Goal: Task Accomplishment & Management: Use online tool/utility

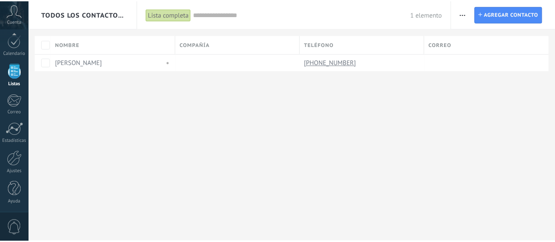
scroll to position [123, 0]
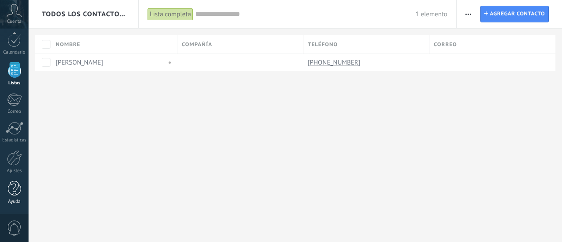
click at [15, 191] on div at bounding box center [14, 188] width 13 height 15
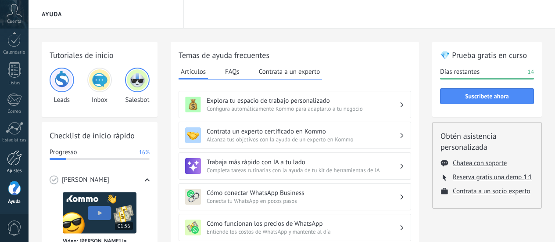
click at [17, 159] on div at bounding box center [14, 157] width 15 height 15
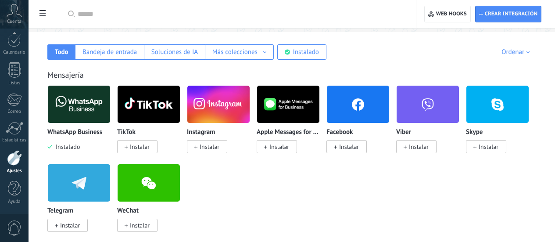
scroll to position [44, 0]
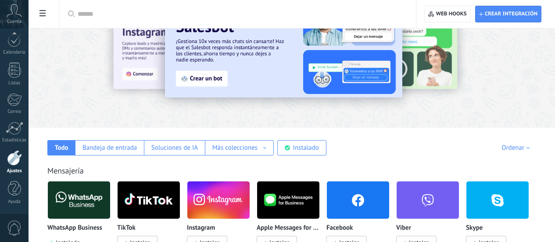
click at [110, 193] on img at bounding box center [79, 200] width 62 height 43
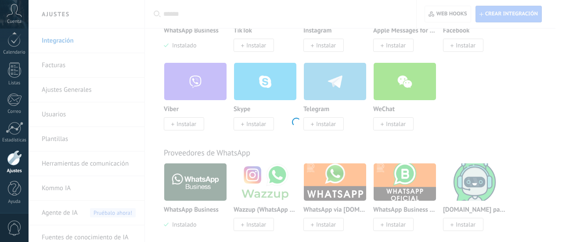
scroll to position [307, 0]
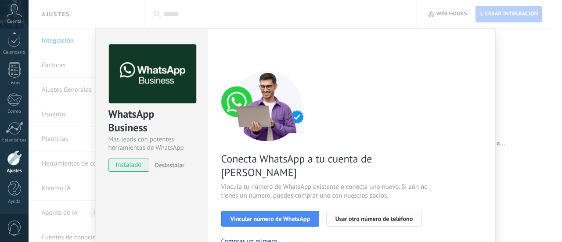
click at [385, 215] on span "Usar otro número de teléfono" at bounding box center [373, 218] width 77 height 6
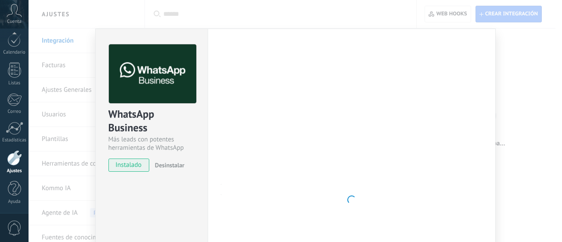
click at [326, 211] on button "Usar otro número de teléfono" at bounding box center [374, 219] width 96 height 16
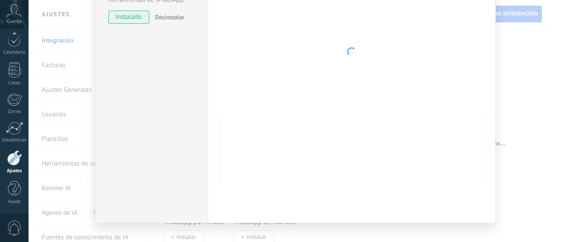
click at [110, 62] on div "WhatsApp Business Más leads con potentes herramientas de WhatsApp instalado Des…" at bounding box center [151, 52] width 112 height 342
click at [14, 133] on div at bounding box center [15, 128] width 18 height 13
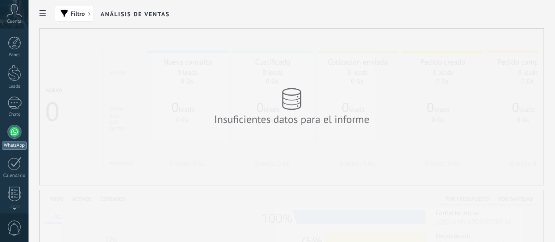
click at [11, 132] on div at bounding box center [14, 132] width 14 height 14
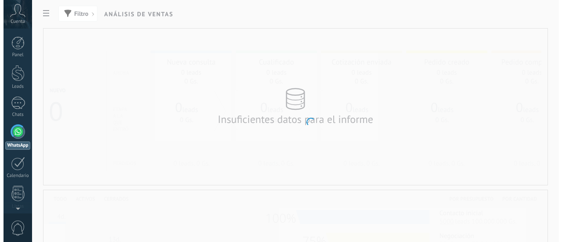
scroll to position [25, 0]
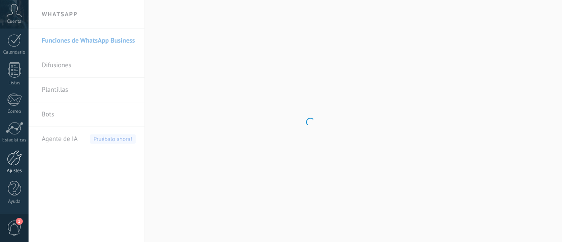
click at [22, 161] on div at bounding box center [14, 157] width 15 height 15
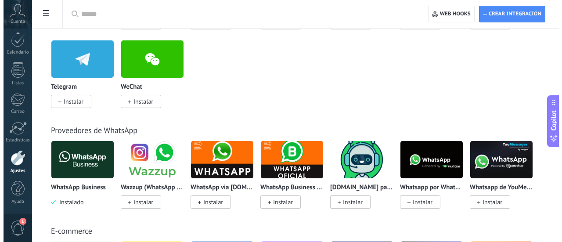
scroll to position [44, 0]
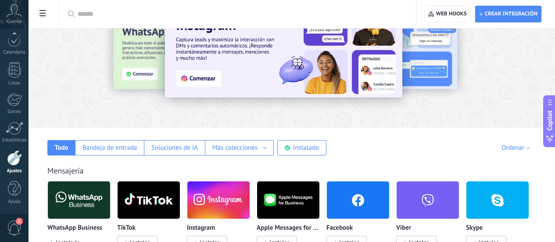
click at [110, 204] on img at bounding box center [79, 200] width 62 height 43
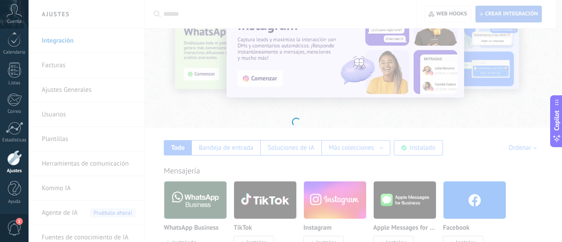
click at [513, 11] on div at bounding box center [295, 121] width 533 height 242
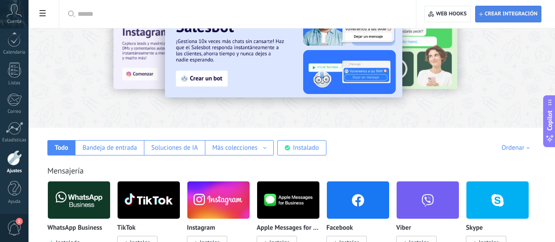
click at [510, 13] on span "Crear integración" at bounding box center [511, 14] width 53 height 7
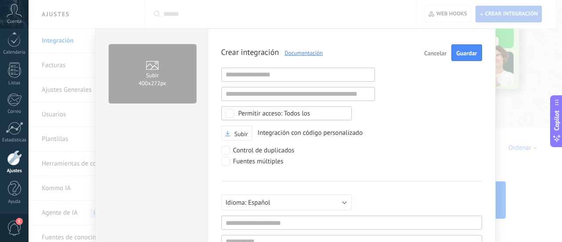
scroll to position [8, 0]
click at [441, 51] on span "Cancelar" at bounding box center [435, 53] width 22 height 6
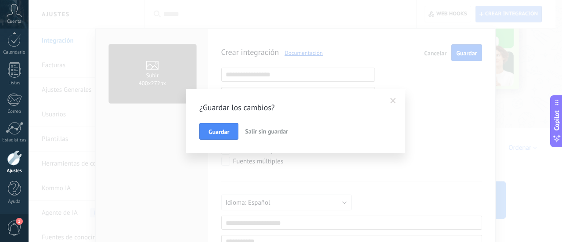
click at [241, 133] on div "Guardar Salir sin guardar" at bounding box center [295, 131] width 192 height 17
click at [227, 133] on span "Guardar" at bounding box center [218, 132] width 21 height 6
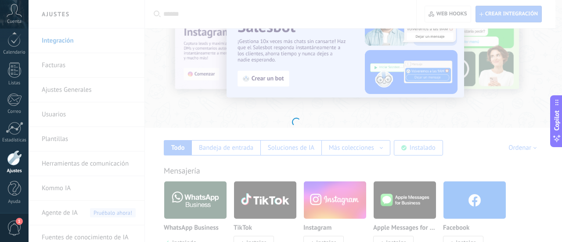
click at [196, 196] on div at bounding box center [295, 121] width 533 height 242
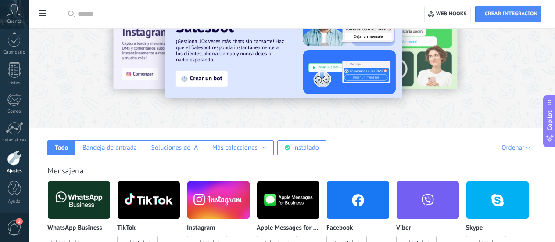
click at [110, 196] on img at bounding box center [79, 200] width 62 height 43
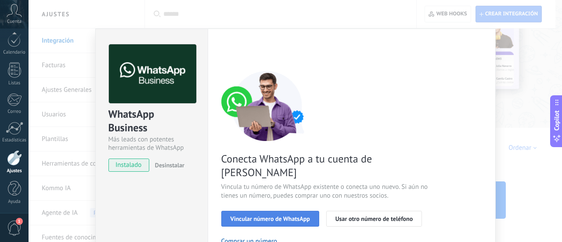
click at [253, 215] on span "Vincular número de WhatsApp" at bounding box center [269, 218] width 79 height 6
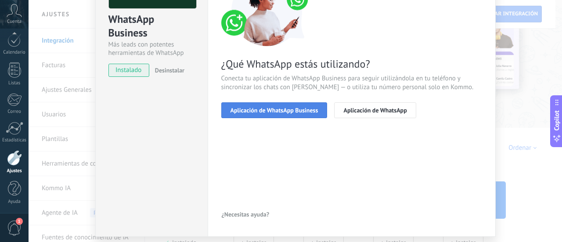
scroll to position [122, 0]
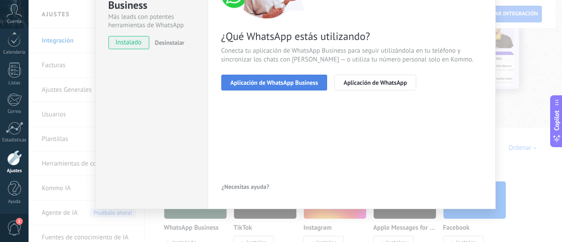
click at [279, 87] on button "Aplicación de WhatsApp Business" at bounding box center [274, 83] width 106 height 16
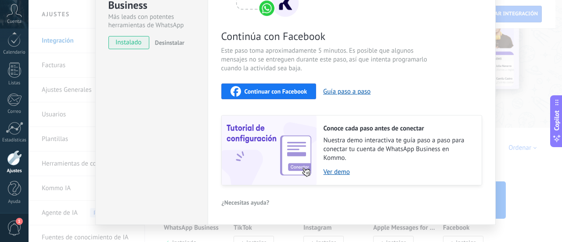
click at [275, 90] on span "Continuar con Facebook" at bounding box center [275, 91] width 63 height 6
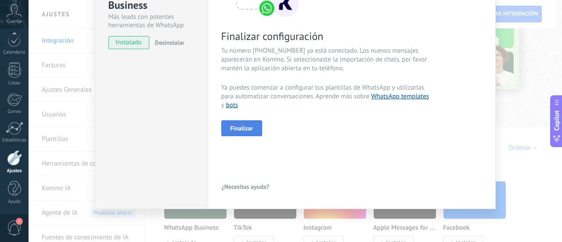
click at [241, 129] on span "Finalizar" at bounding box center [241, 128] width 23 height 6
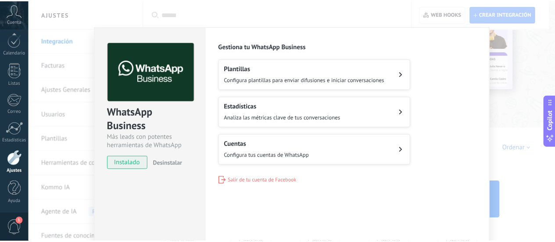
scroll to position [0, 0]
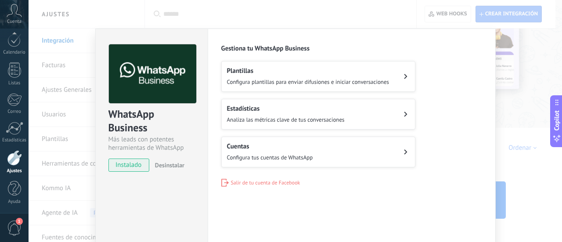
drag, startPoint x: 539, startPoint y: 22, endPoint x: 541, endPoint y: 50, distance: 28.6
click at [539, 23] on div "WhatsApp Business Más leads con potentes herramientas de WhatsApp instalado Des…" at bounding box center [295, 121] width 533 height 242
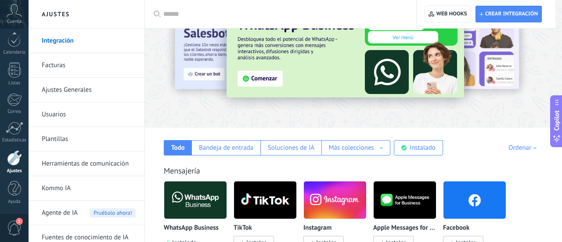
click at [541, 50] on div at bounding box center [570, 55] width 197 height 79
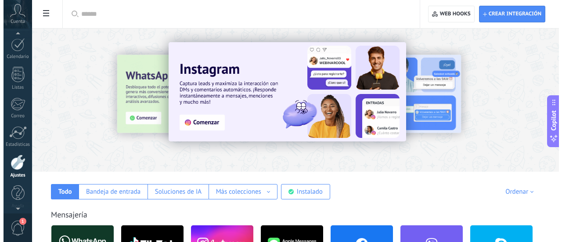
scroll to position [123, 0]
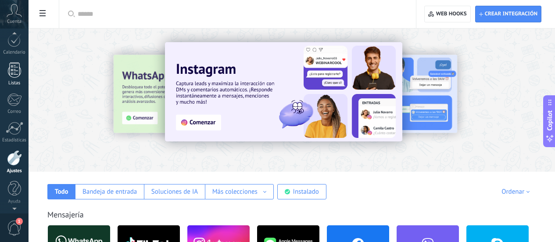
click at [18, 77] on div at bounding box center [14, 69] width 13 height 15
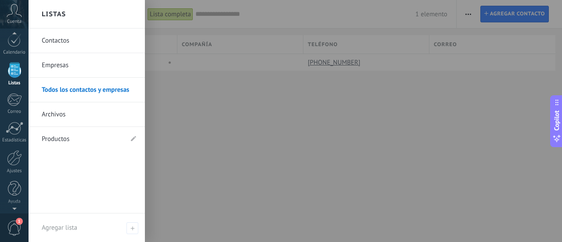
click at [62, 64] on link "Empresas" at bounding box center [89, 65] width 94 height 25
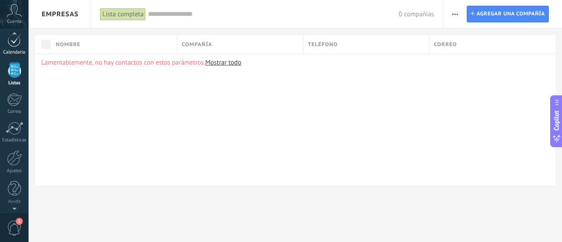
click at [11, 43] on div at bounding box center [14, 40] width 14 height 14
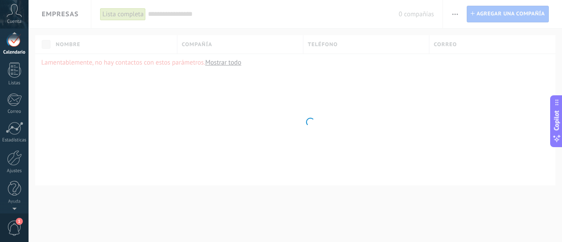
scroll to position [3, 0]
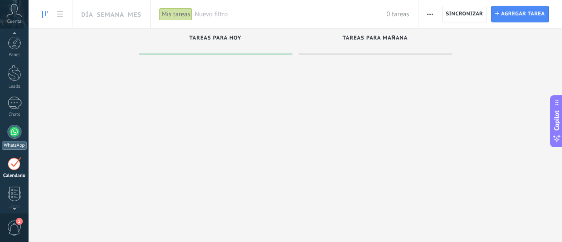
click at [13, 131] on div at bounding box center [14, 132] width 14 height 14
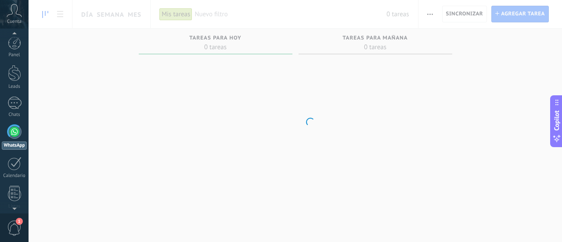
scroll to position [25, 0]
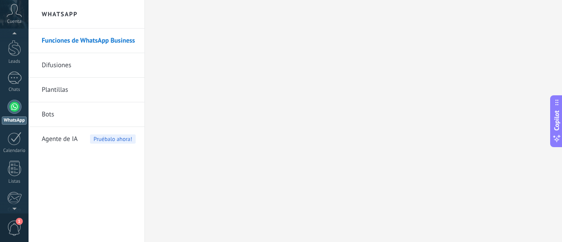
click at [15, 111] on div at bounding box center [14, 107] width 14 height 14
click at [81, 46] on link "Funciones de WhatsApp Business" at bounding box center [89, 41] width 94 height 25
click at [17, 20] on span "Cuenta" at bounding box center [14, 22] width 14 height 6
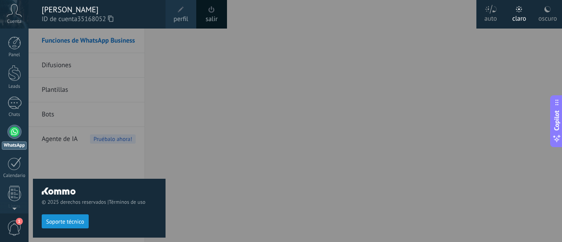
click at [455, 64] on div at bounding box center [310, 121] width 562 height 242
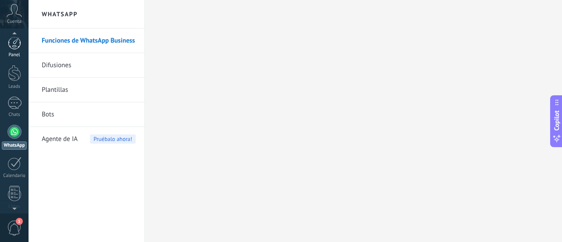
click at [12, 44] on div at bounding box center [14, 42] width 13 height 13
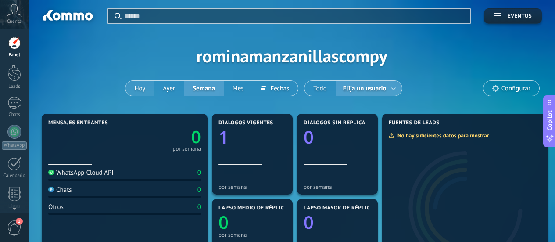
click at [137, 87] on button "Hoy" at bounding box center [140, 88] width 29 height 15
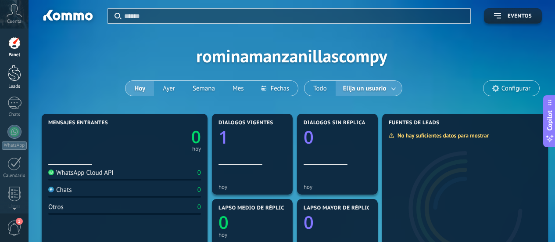
click at [19, 80] on div at bounding box center [14, 73] width 13 height 16
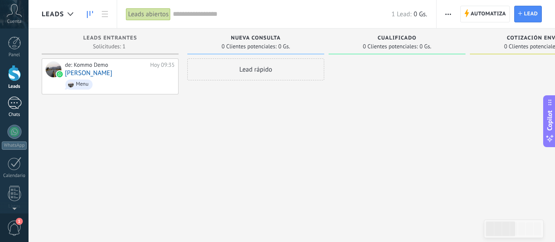
click at [15, 109] on div at bounding box center [14, 103] width 14 height 13
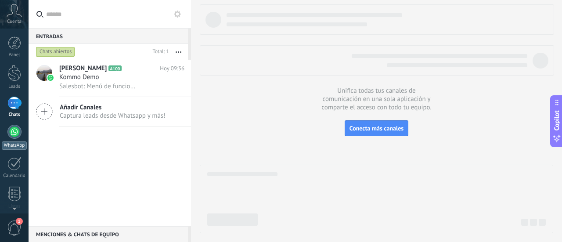
click at [14, 129] on div at bounding box center [14, 132] width 14 height 14
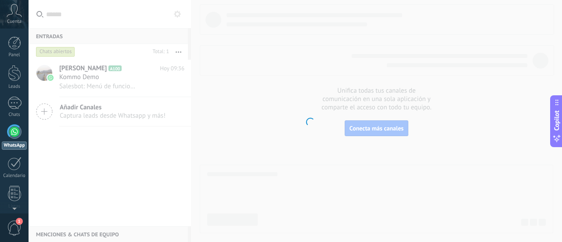
scroll to position [25, 0]
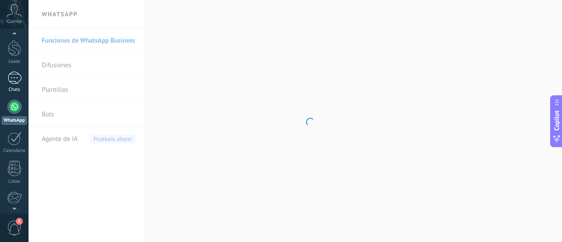
click at [15, 86] on link "Chats" at bounding box center [14, 82] width 29 height 21
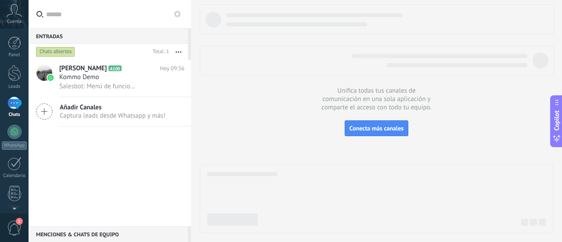
click at [178, 50] on button "button" at bounding box center [178, 52] width 19 height 16
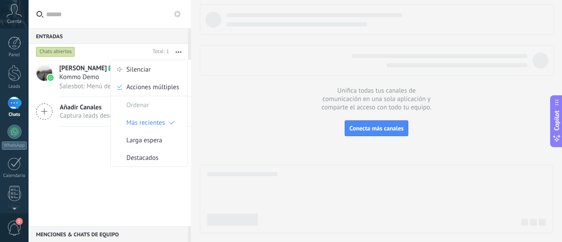
click at [178, 51] on button "button" at bounding box center [178, 52] width 19 height 16
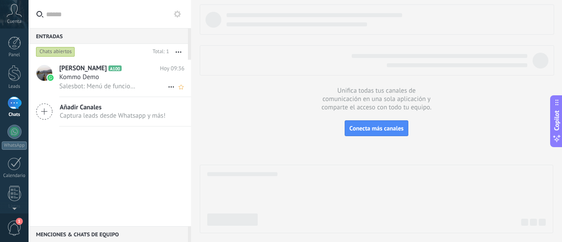
click at [135, 83] on h3 "Salesbot: Menú de funciones de WhatsApp ¡Desbloquea la mensajería mejorada en W…" at bounding box center [99, 86] width 81 height 9
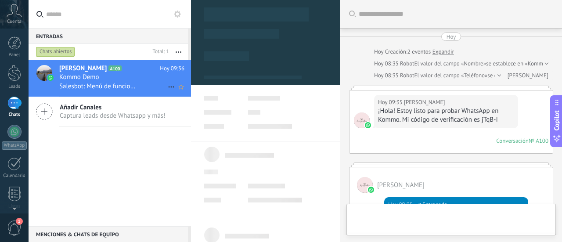
scroll to position [648, 0]
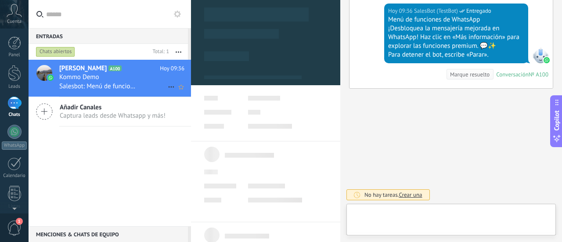
type textarea "**********"
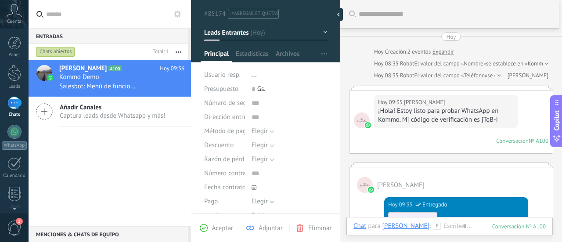
scroll to position [0, 0]
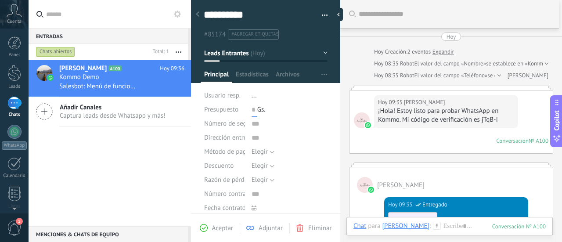
drag, startPoint x: 251, startPoint y: 108, endPoint x: 278, endPoint y: 109, distance: 26.8
click at [278, 109] on div "0 Gs." at bounding box center [289, 110] width 76 height 14
click at [286, 111] on div "0 Gs." at bounding box center [289, 110] width 76 height 14
click at [253, 79] on span "Estadísticas" at bounding box center [252, 76] width 33 height 13
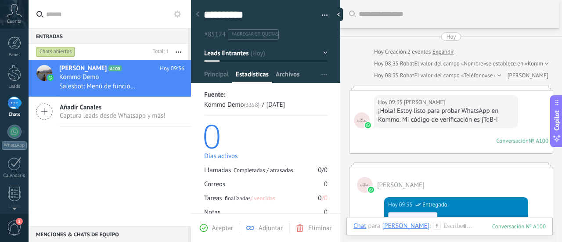
click at [285, 73] on span "Archivos" at bounding box center [288, 76] width 24 height 13
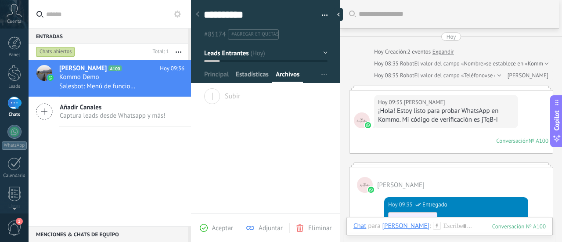
click at [266, 73] on span "Estadísticas" at bounding box center [252, 76] width 33 height 13
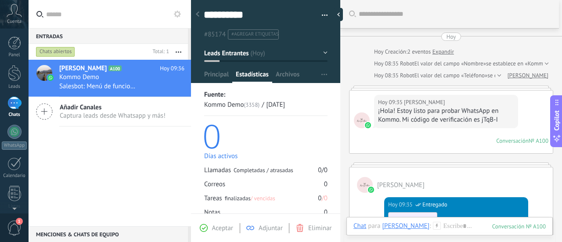
click at [234, 71] on div "Estadísticas" at bounding box center [252, 76] width 40 height 13
click at [195, 16] on div at bounding box center [197, 14] width 12 height 17
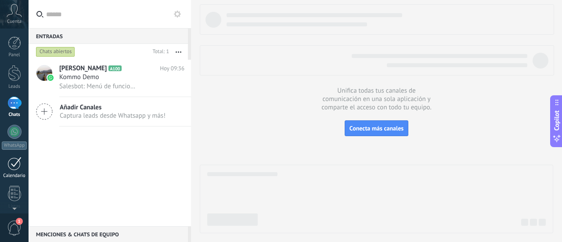
click at [14, 167] on div at bounding box center [14, 164] width 14 height 14
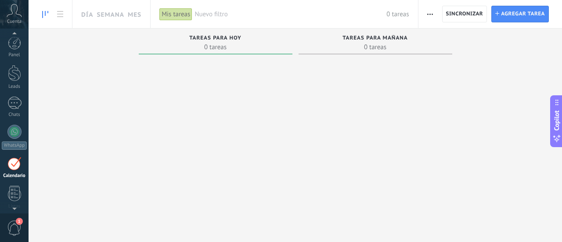
scroll to position [44, 0]
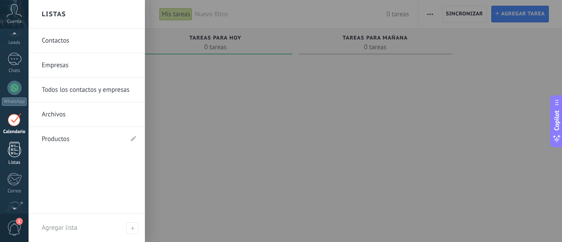
click at [17, 154] on div at bounding box center [14, 149] width 13 height 15
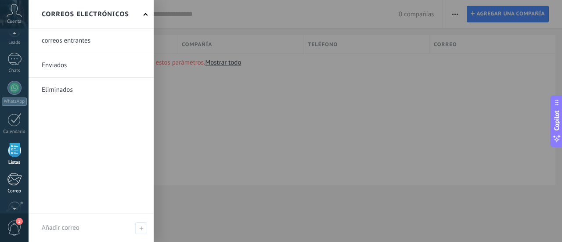
click at [11, 186] on link "Correo" at bounding box center [14, 183] width 29 height 22
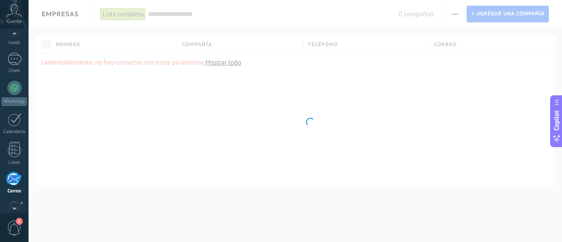
scroll to position [117, 0]
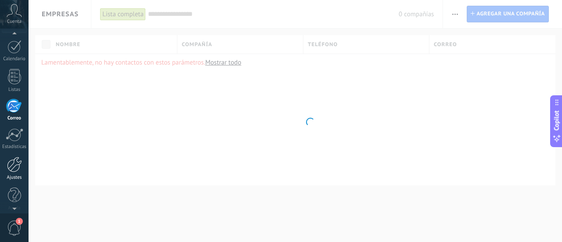
click at [15, 165] on div at bounding box center [14, 164] width 15 height 15
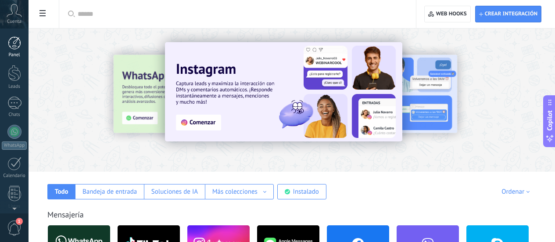
click at [16, 50] on link "Panel" at bounding box center [14, 47] width 29 height 22
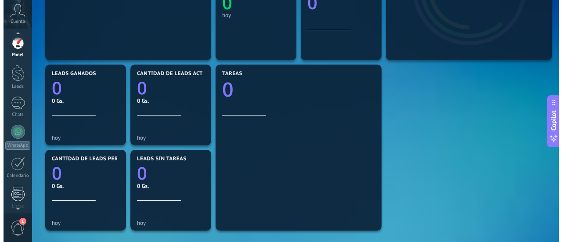
scroll to position [123, 0]
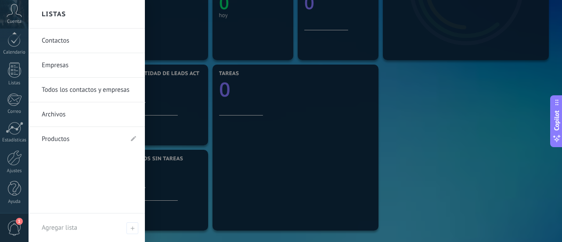
click at [16, 226] on span "1" at bounding box center [14, 227] width 15 height 15
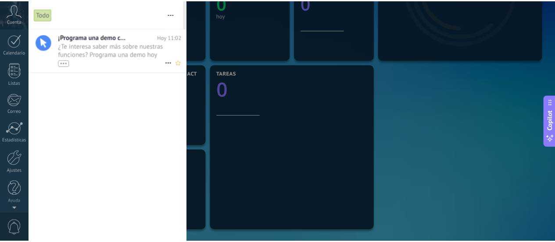
scroll to position [0, 0]
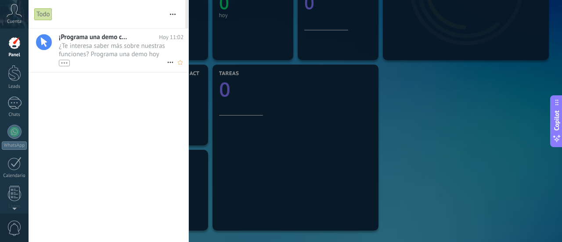
click at [130, 51] on span "¿Te interesa saber más sobre nuestras funciones? Programa una demo hoy mismo! •…" at bounding box center [113, 54] width 108 height 25
click at [258, 122] on div at bounding box center [281, 121] width 562 height 242
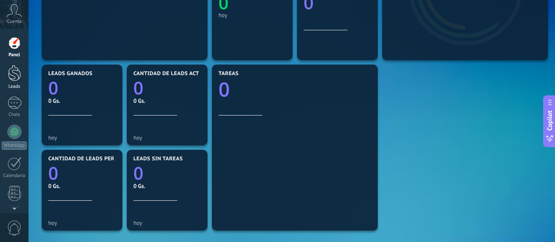
click at [17, 75] on div at bounding box center [14, 73] width 13 height 16
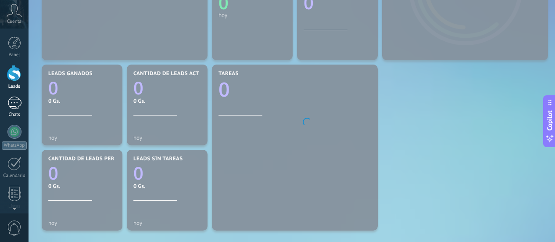
click at [13, 107] on div at bounding box center [14, 103] width 14 height 13
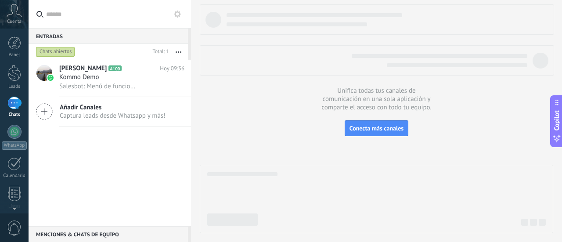
click at [164, 124] on div "Añadir Canales Captura leads desde Whatsapp y más!" at bounding box center [110, 111] width 162 height 29
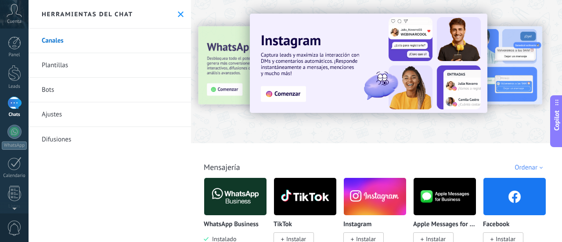
click at [10, 107] on div at bounding box center [14, 103] width 14 height 13
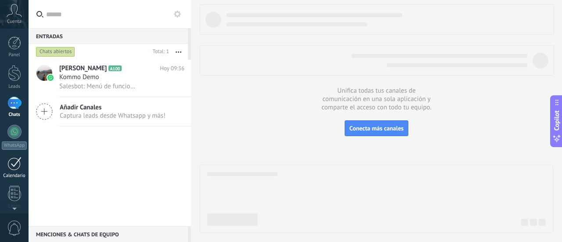
click at [12, 169] on div at bounding box center [14, 164] width 14 height 14
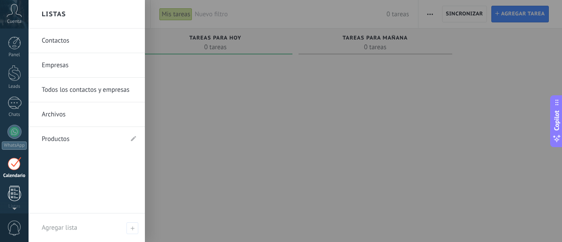
click at [24, 190] on link "Listas" at bounding box center [14, 198] width 29 height 24
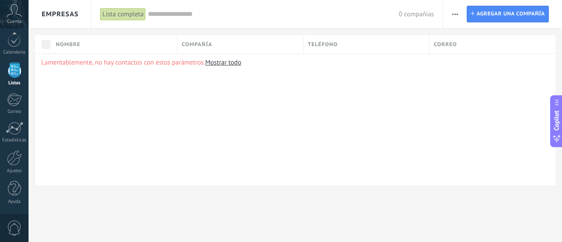
scroll to position [86, 0]
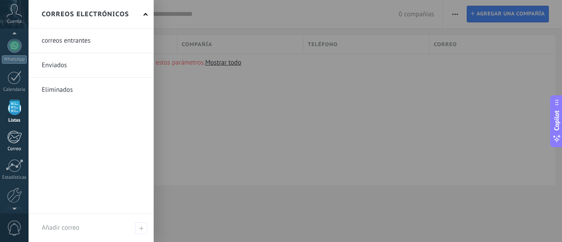
click at [18, 140] on div at bounding box center [14, 136] width 14 height 13
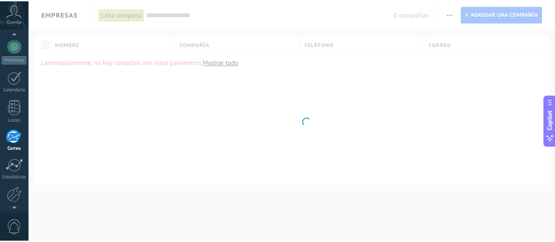
scroll to position [117, 0]
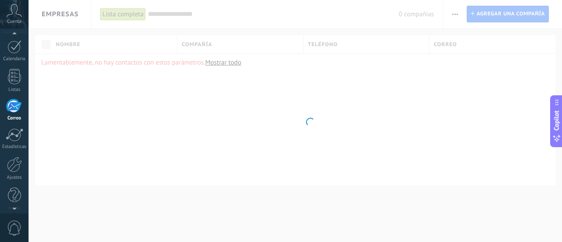
click at [19, 116] on div "Correo" at bounding box center [14, 118] width 25 height 6
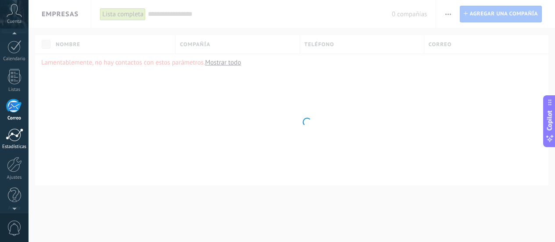
click at [18, 138] on div at bounding box center [15, 134] width 18 height 13
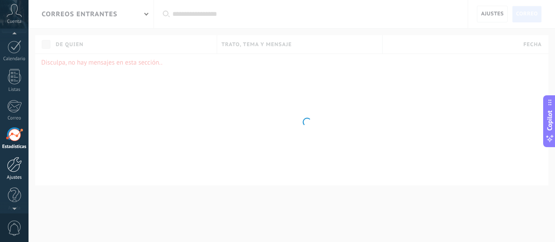
click at [17, 165] on div at bounding box center [14, 164] width 15 height 15
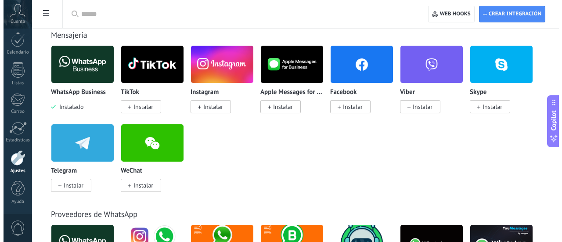
scroll to position [176, 0]
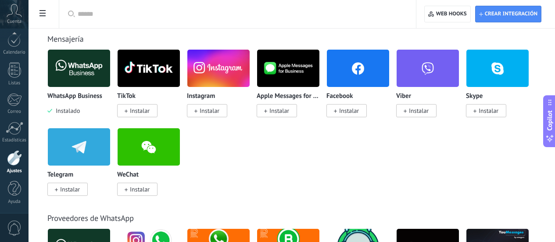
click at [110, 56] on img at bounding box center [79, 68] width 62 height 43
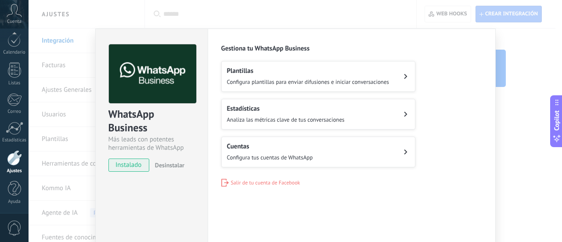
click at [313, 158] on button "Cuentas Configura tus cuentas de WhatsApp" at bounding box center [318, 151] width 194 height 31
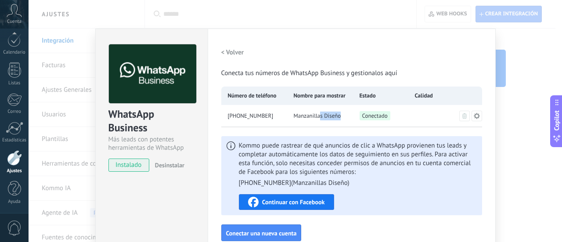
drag, startPoint x: 318, startPoint y: 116, endPoint x: 344, endPoint y: 139, distance: 34.5
click at [351, 118] on div "Manzanillas Diseño" at bounding box center [320, 116] width 66 height 22
click at [337, 170] on span "Kommo puede rastrear de qué anuncios de clic a WhatsApp provienen tus leads y c…" at bounding box center [358, 164] width 238 height 46
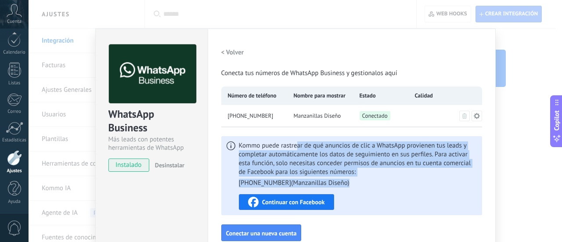
drag, startPoint x: 295, startPoint y: 144, endPoint x: 421, endPoint y: 190, distance: 133.8
click at [421, 190] on div "Kommo puede rastrear de qué anuncios de clic a WhatsApp provienen tus leads y c…" at bounding box center [358, 175] width 238 height 68
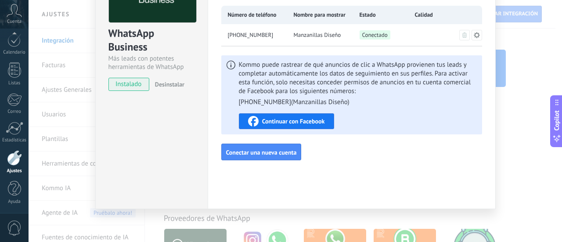
scroll to position [0, 0]
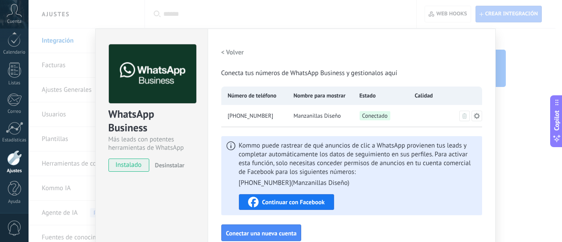
click at [302, 201] on span "Continuar con Facebook" at bounding box center [293, 202] width 63 height 6
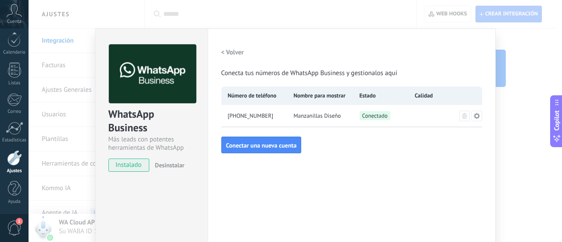
click at [276, 114] on div "[PHONE_NUMBER]" at bounding box center [254, 116] width 66 height 22
drag, startPoint x: 268, startPoint y: 114, endPoint x: 209, endPoint y: 109, distance: 59.0
click at [209, 109] on div "Configuraciones Autorizaciones Esta pestaña registra a los usuarios que han con…" at bounding box center [352, 159] width 288 height 261
click at [248, 113] on span "[PHONE_NUMBER]" at bounding box center [251, 115] width 46 height 9
click at [379, 159] on div "Configuraciones Autorizaciones Esta pestaña registra a los usuarios que han con…" at bounding box center [352, 159] width 288 height 261
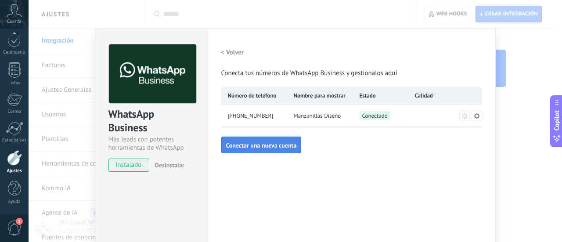
click at [268, 143] on span "Conectar una nueva cuenta" at bounding box center [261, 145] width 71 height 6
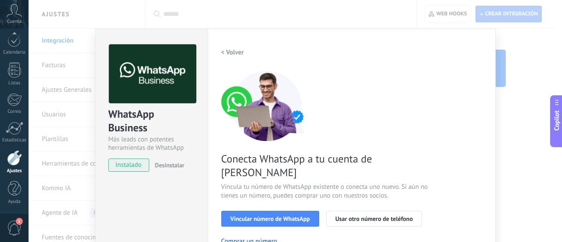
click at [499, 147] on div "WhatsApp Business Más leads con potentes herramientas de WhatsApp instalado Des…" at bounding box center [295, 121] width 533 height 242
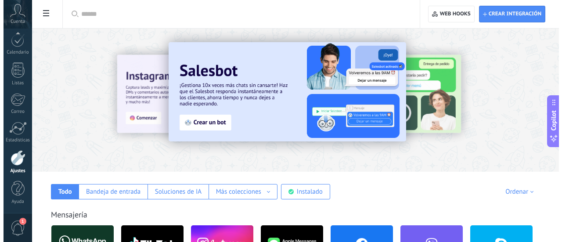
scroll to position [88, 0]
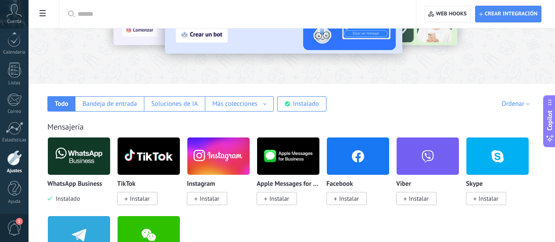
click at [110, 165] on img at bounding box center [79, 156] width 62 height 43
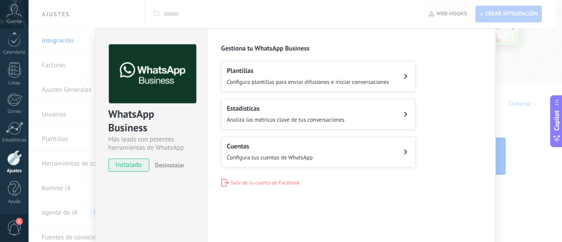
click at [364, 157] on button "Cuentas Configura tus cuentas de WhatsApp" at bounding box center [318, 151] width 194 height 31
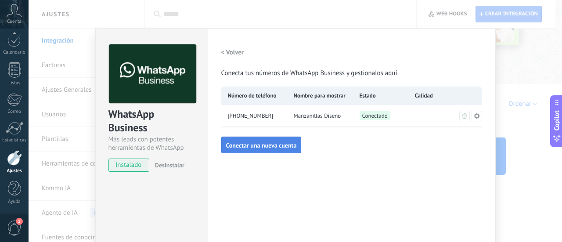
click at [248, 147] on span "Conectar una nueva cuenta" at bounding box center [261, 145] width 71 height 6
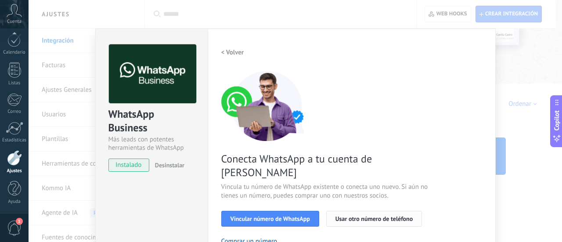
click at [358, 215] on span "Usar otro número de teléfono" at bounding box center [373, 218] width 77 height 6
click at [295, 215] on span "Vincular número de WhatsApp" at bounding box center [269, 218] width 79 height 6
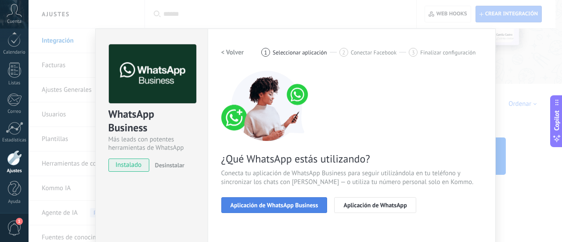
click at [298, 206] on span "Aplicación de WhatsApp Business" at bounding box center [274, 205] width 88 height 6
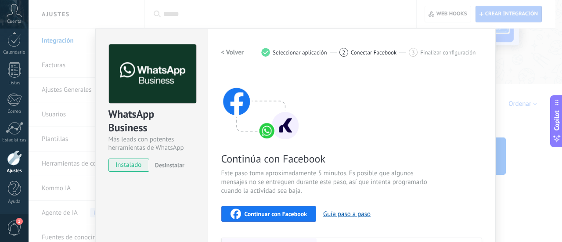
click at [298, 215] on span "Continuar con Facebook" at bounding box center [275, 214] width 63 height 6
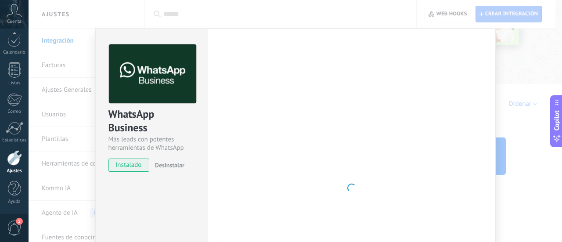
click at [545, 62] on div "WhatsApp Business Más leads con potentes herramientas de WhatsApp instalado Des…" at bounding box center [295, 121] width 533 height 242
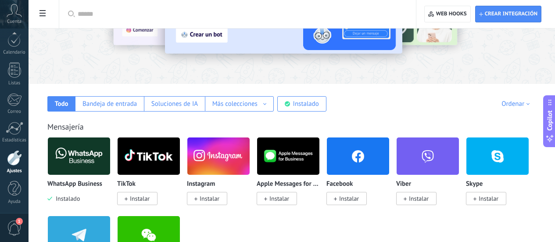
click at [110, 157] on img at bounding box center [79, 156] width 62 height 43
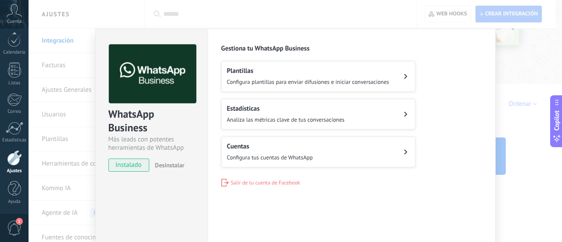
click at [257, 149] on h2 "Cuentas" at bounding box center [270, 146] width 86 height 8
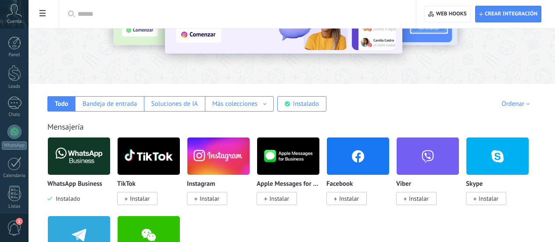
click at [110, 161] on img at bounding box center [79, 156] width 62 height 43
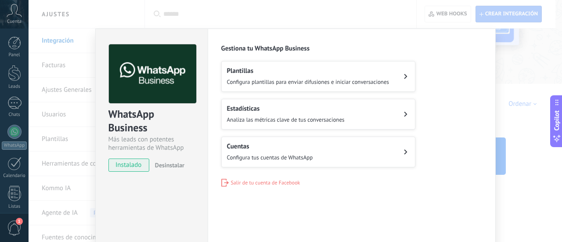
click at [289, 155] on span "Configura tus cuentas de WhatsApp" at bounding box center [270, 157] width 86 height 7
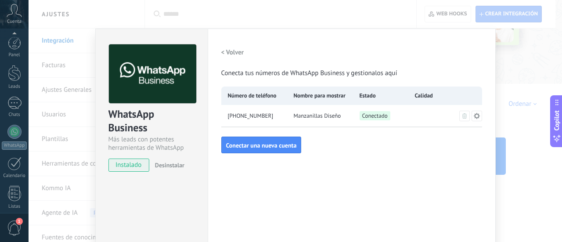
scroll to position [123, 0]
click at [112, 14] on div "WhatsApp Business Más leads con potentes herramientas de WhatsApp instalado Des…" at bounding box center [295, 121] width 533 height 242
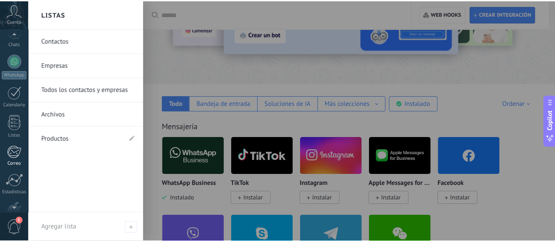
scroll to position [0, 0]
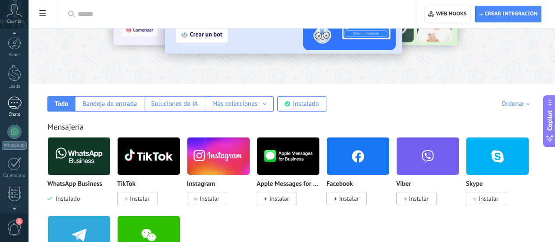
click at [16, 111] on link "Chats" at bounding box center [14, 107] width 29 height 21
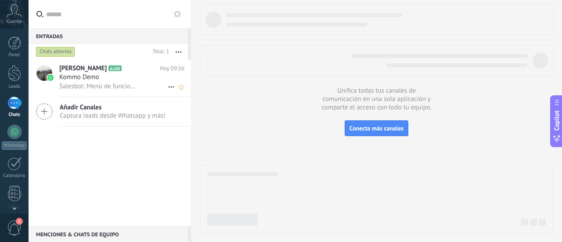
click at [65, 70] on span "[PERSON_NAME]" at bounding box center [82, 68] width 47 height 9
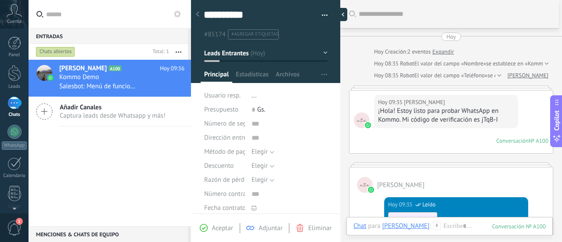
click at [339, 13] on div at bounding box center [340, 14] width 13 height 13
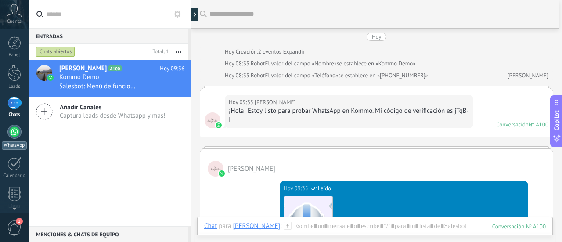
click at [16, 140] on link "WhatsApp" at bounding box center [14, 137] width 29 height 25
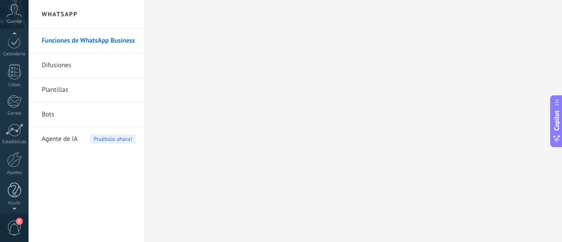
scroll to position [123, 0]
click at [18, 222] on span "1" at bounding box center [19, 221] width 7 height 7
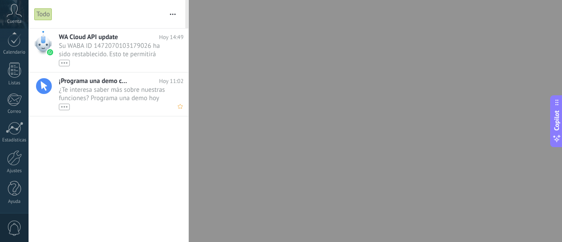
scroll to position [25, 0]
click at [100, 48] on span "Su WABA ID 1472070103179026 ha sido restablecido. Esto te permitirá continuar e…" at bounding box center [113, 54] width 108 height 25
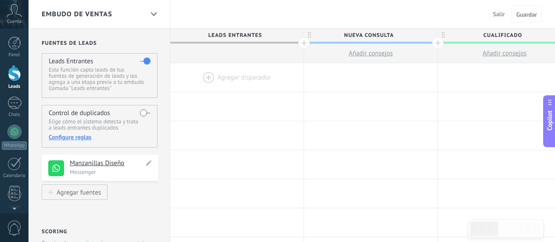
click at [111, 165] on h4 "Manzanillas Diseño" at bounding box center [107, 163] width 74 height 9
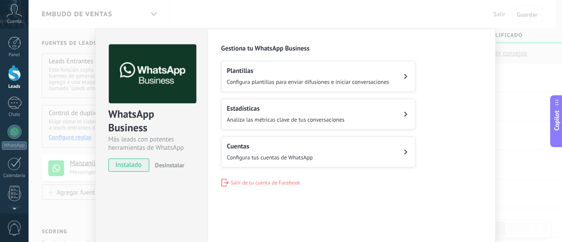
click at [286, 186] on div "Configuraciones Autorizaciones Esta pestaña registra a los usuarios que han con…" at bounding box center [352, 159] width 288 height 261
click at [286, 183] on span "Salir de tu cuenta de Facebook" at bounding box center [265, 182] width 69 height 7
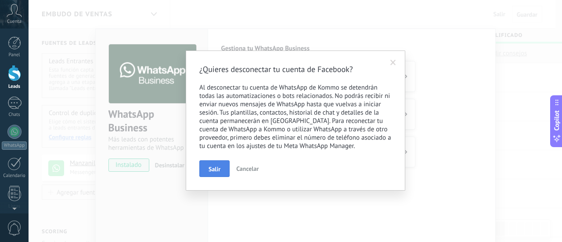
click at [216, 175] on button "Salir" at bounding box center [214, 168] width 30 height 17
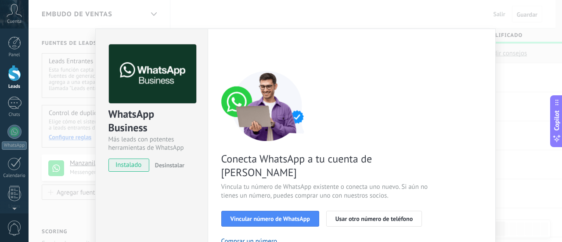
click at [504, 114] on div "WhatsApp Business Más leads con potentes herramientas de WhatsApp instalado Des…" at bounding box center [295, 121] width 533 height 242
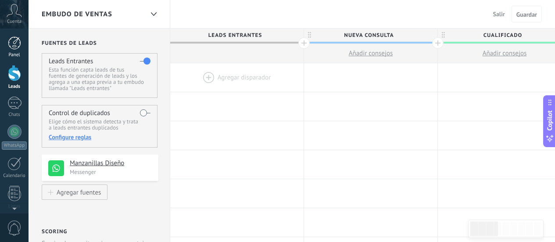
click at [14, 42] on div at bounding box center [14, 42] width 13 height 13
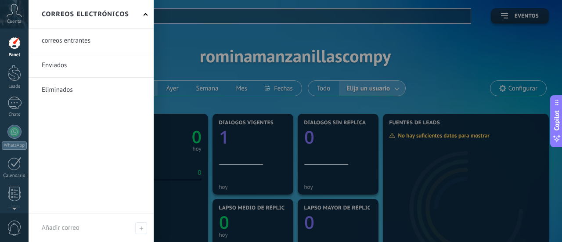
click at [226, 136] on div at bounding box center [310, 121] width 562 height 242
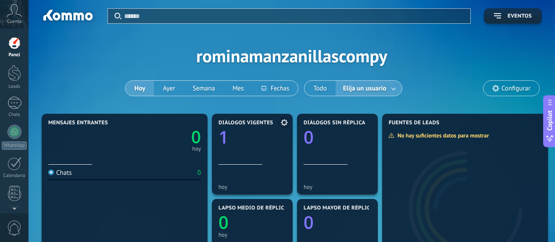
click at [223, 136] on text "1" at bounding box center [224, 137] width 10 height 24
click at [12, 16] on icon at bounding box center [14, 10] width 15 height 13
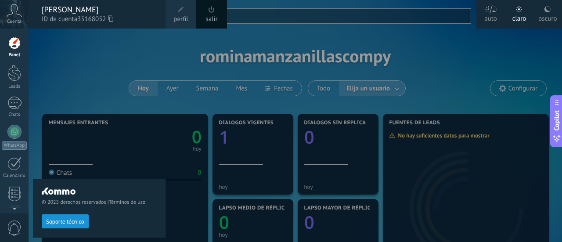
click at [179, 18] on span "perfil" at bounding box center [180, 19] width 14 height 10
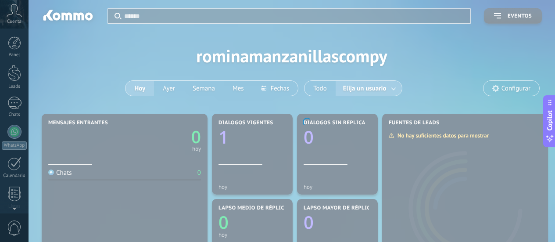
scroll to position [123, 0]
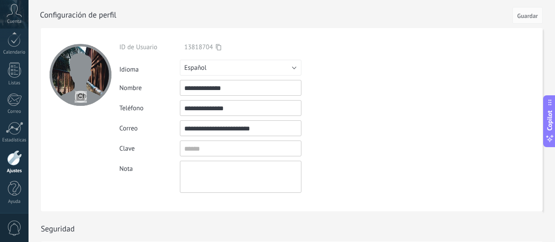
click at [248, 110] on input "**********" at bounding box center [241, 108] width 122 height 16
drag, startPoint x: 261, startPoint y: 109, endPoint x: 157, endPoint y: 104, distance: 103.7
click at [157, 104] on div "**********" at bounding box center [261, 108] width 284 height 16
click at [410, 126] on form "**********" at bounding box center [292, 119] width 502 height 183
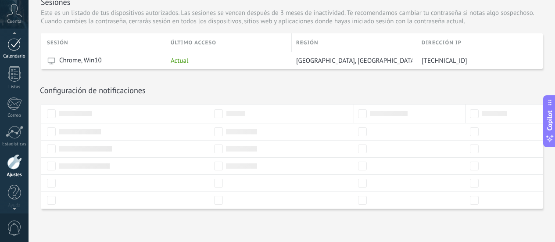
scroll to position [0, 0]
click at [18, 49] on div at bounding box center [14, 42] width 13 height 13
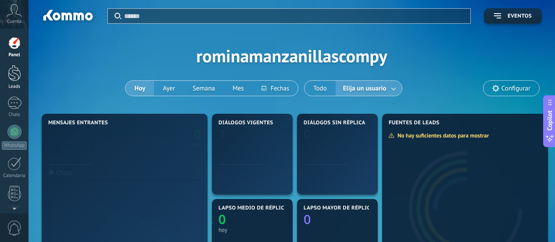
click at [16, 78] on div at bounding box center [14, 73] width 13 height 16
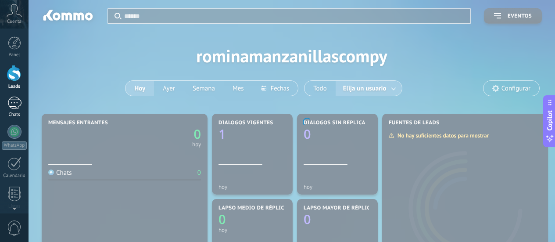
click at [13, 107] on div at bounding box center [14, 103] width 14 height 13
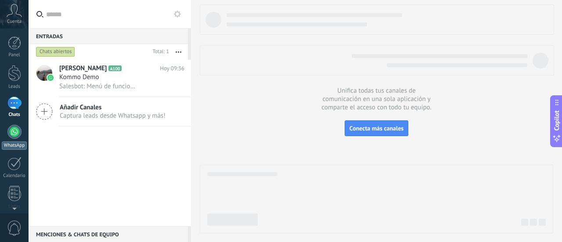
click at [14, 129] on div at bounding box center [14, 132] width 14 height 14
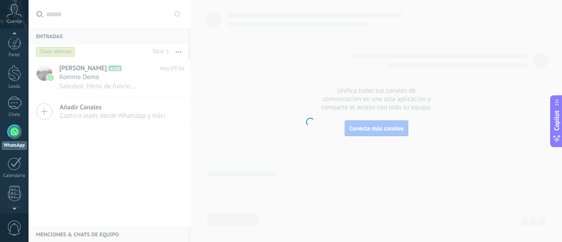
scroll to position [25, 0]
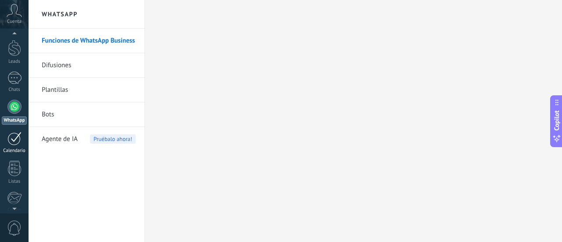
click at [15, 144] on div at bounding box center [14, 139] width 14 height 14
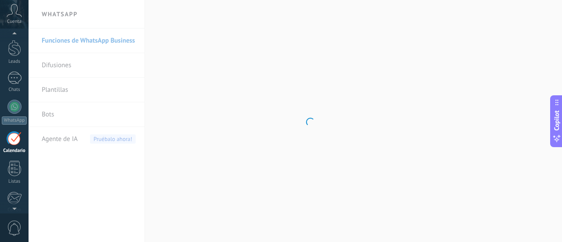
scroll to position [57, 0]
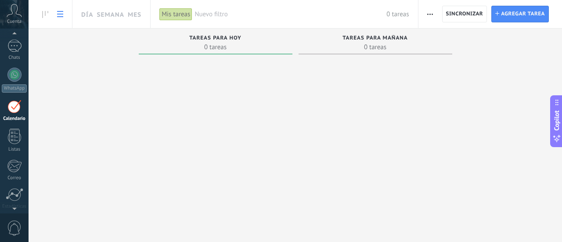
click at [68, 14] on div "Día Semana Mes" at bounding box center [90, 14] width 122 height 28
click at [60, 14] on use at bounding box center [60, 14] width 6 height 6
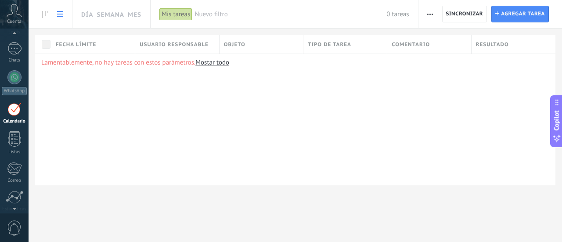
scroll to position [53, 0]
click at [12, 24] on span "Cuenta" at bounding box center [14, 22] width 14 height 6
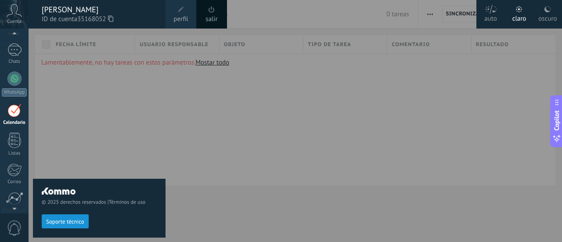
click at [54, 7] on div "[PERSON_NAME]" at bounding box center [99, 10] width 115 height 10
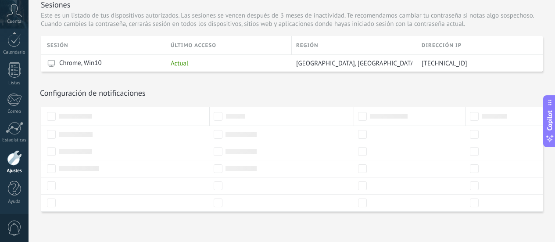
scroll to position [304, 0]
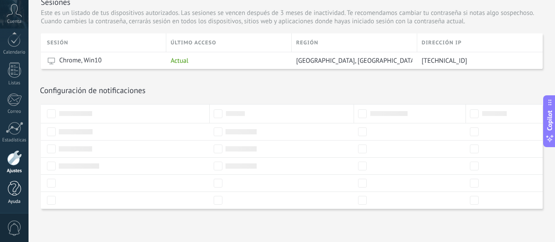
click at [14, 189] on div at bounding box center [14, 188] width 13 height 15
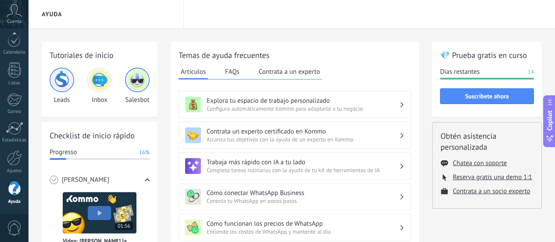
click at [312, 71] on button "Contrata a un experto" at bounding box center [289, 71] width 65 height 13
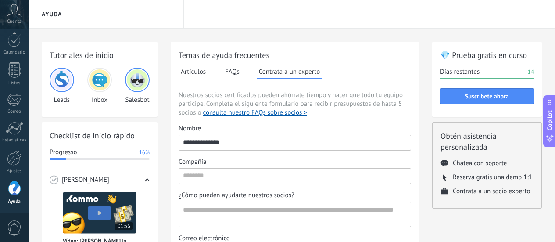
click at [226, 71] on button "FAQs" at bounding box center [232, 71] width 19 height 13
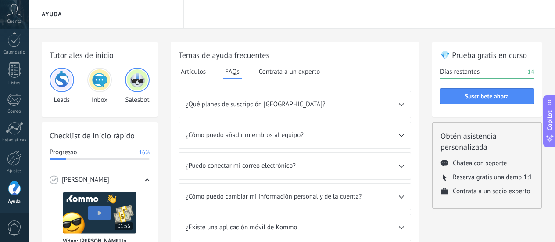
click at [241, 97] on div "¿Qué planes de suscripción [GEOGRAPHIC_DATA]?" at bounding box center [295, 104] width 232 height 26
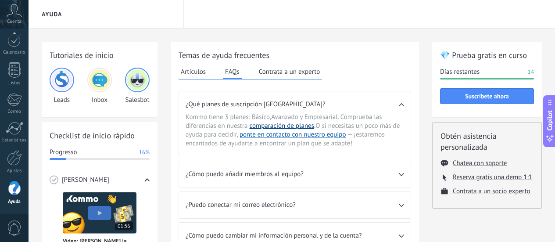
click at [257, 124] on link "comparación de planes" at bounding box center [282, 126] width 65 height 8
click at [316, 179] on div "¿Cómo puedo añadir miembros al equipo?" at bounding box center [295, 174] width 232 height 26
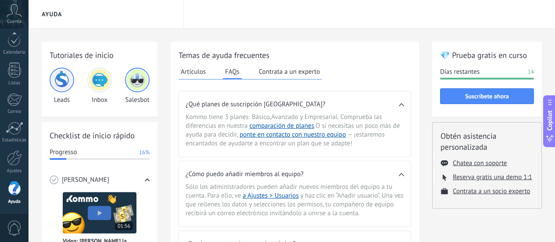
click at [316, 178] on span "¿Cómo puedo añadir miembros al equipo?" at bounding box center [292, 174] width 213 height 9
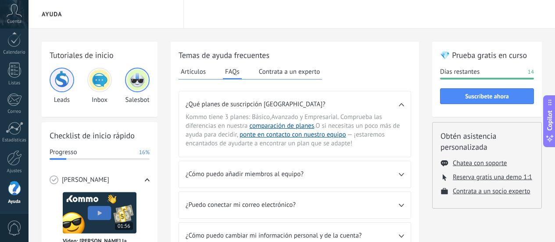
click at [281, 206] on span "¿Puedo conectar mi correo electrónico?" at bounding box center [292, 205] width 213 height 9
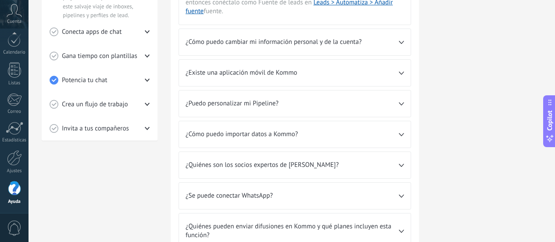
scroll to position [263, 0]
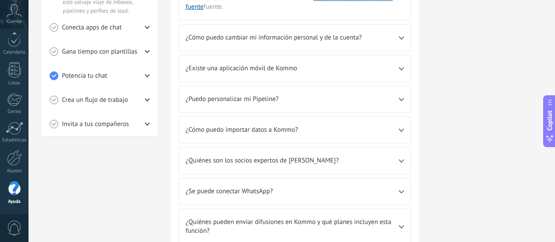
click at [309, 193] on span "¿Se puede conectar WhatsApp?" at bounding box center [292, 191] width 213 height 9
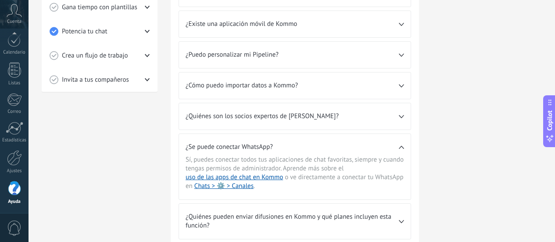
scroll to position [351, 0]
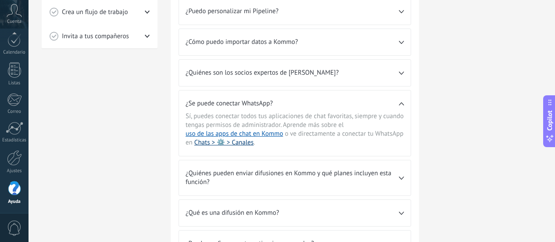
click at [236, 140] on link "Chats > ⚙️ > Canales" at bounding box center [223, 142] width 59 height 8
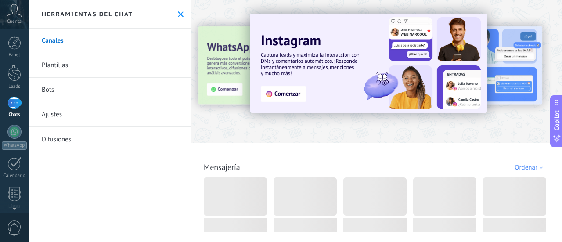
click at [18, 106] on div at bounding box center [14, 103] width 14 height 13
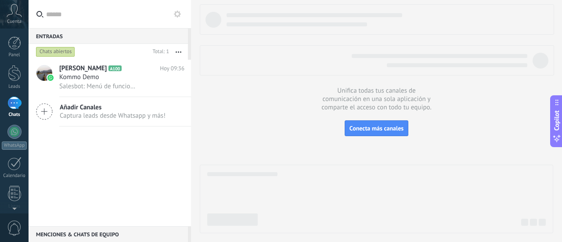
click at [123, 122] on div "Añadir Canales Captura leads desde Whatsapp y más!" at bounding box center [110, 111] width 162 height 29
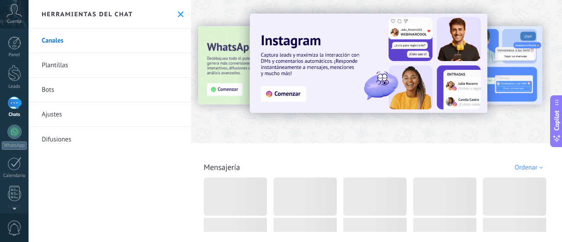
click at [61, 41] on link "Canales" at bounding box center [110, 41] width 162 height 25
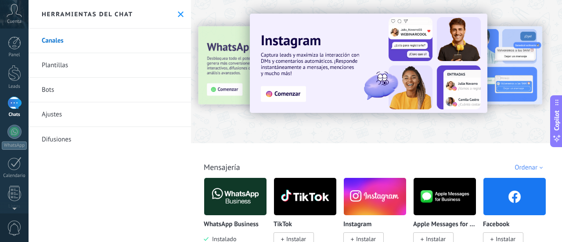
click at [61, 41] on link "Canales" at bounding box center [110, 41] width 162 height 25
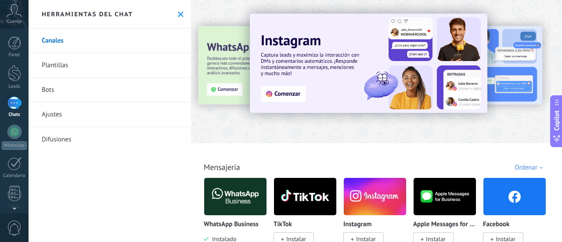
click at [61, 41] on link "Canales" at bounding box center [110, 41] width 162 height 25
click at [61, 62] on link "Plantillas" at bounding box center [110, 65] width 162 height 25
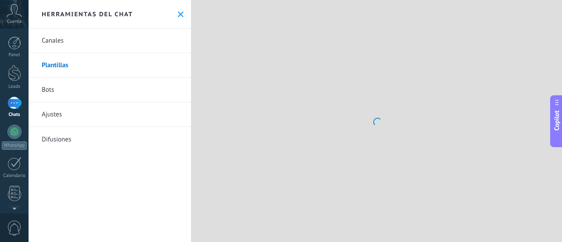
click at [58, 40] on link "Canales" at bounding box center [110, 41] width 162 height 25
click at [178, 12] on use at bounding box center [181, 14] width 6 height 6
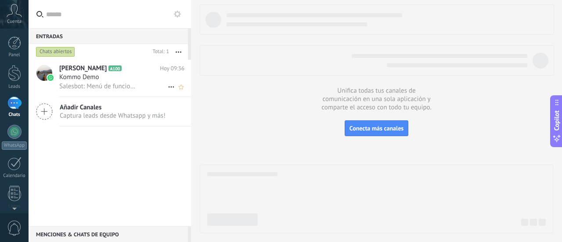
click at [170, 88] on use at bounding box center [171, 86] width 6 height 1
click at [181, 91] on span "Conversación cerrada" at bounding box center [210, 92] width 60 height 18
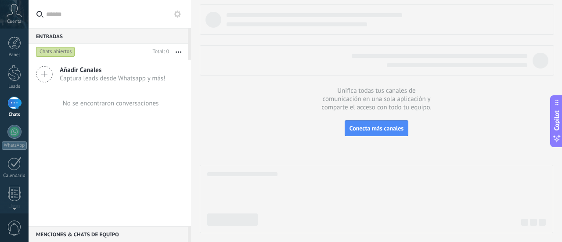
click at [54, 75] on div "Añadir Canales Captura leads desde Whatsapp y más!" at bounding box center [110, 74] width 162 height 29
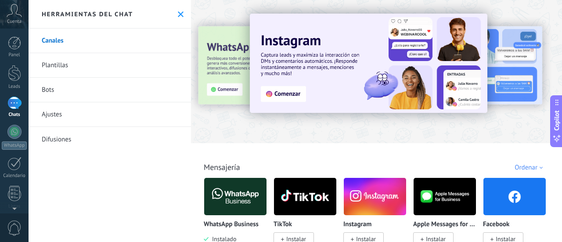
click at [57, 66] on link "Plantillas" at bounding box center [110, 65] width 162 height 25
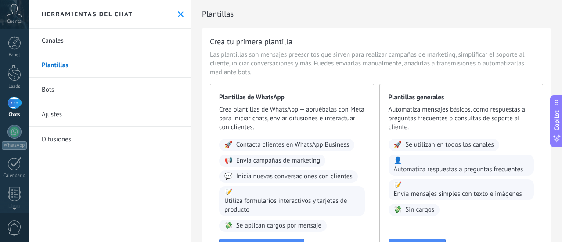
click at [50, 90] on link "Bots" at bounding box center [110, 90] width 162 height 25
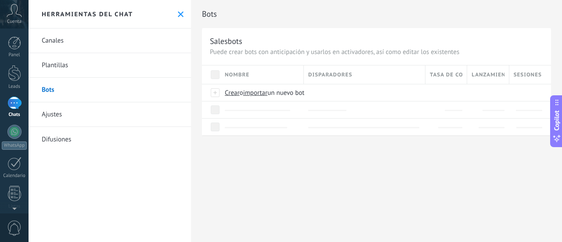
click at [50, 116] on link "Ajustes" at bounding box center [110, 114] width 162 height 25
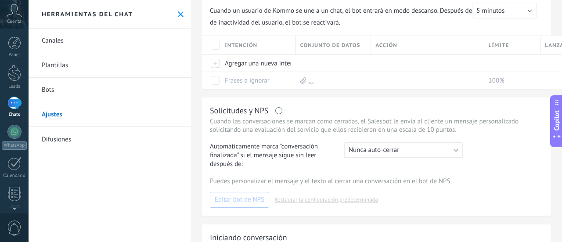
scroll to position [132, 0]
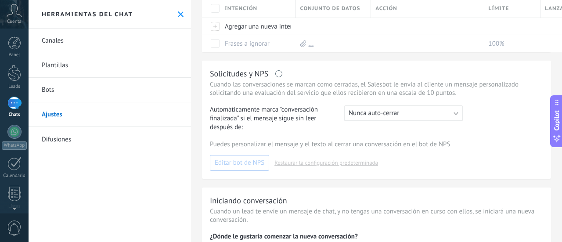
click at [75, 142] on link "Difusiones" at bounding box center [110, 139] width 162 height 25
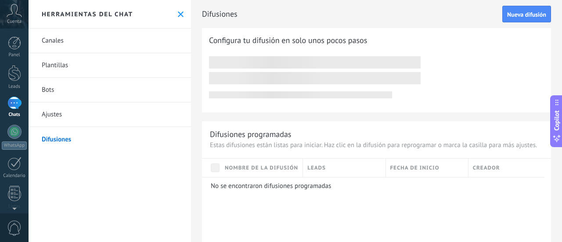
click at [60, 41] on link "Canales" at bounding box center [110, 41] width 162 height 25
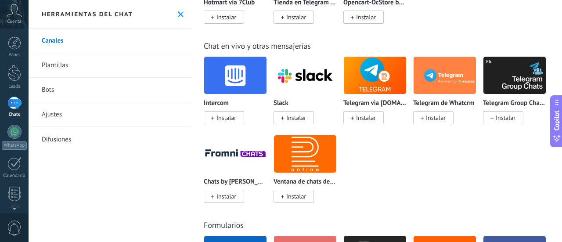
scroll to position [307, 0]
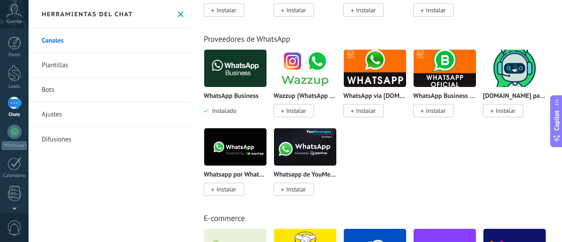
click at [239, 70] on img at bounding box center [235, 68] width 62 height 43
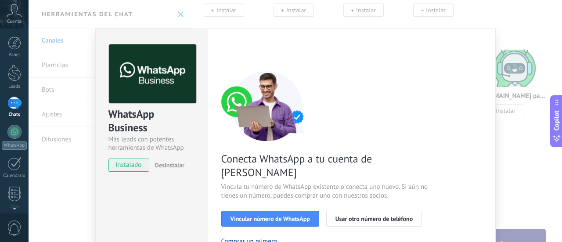
click at [136, 165] on span "instalado" at bounding box center [129, 164] width 40 height 13
click at [183, 165] on div "instalado Desinstalar" at bounding box center [151, 164] width 86 height 13
click at [172, 166] on span "Desinstalar" at bounding box center [169, 165] width 29 height 8
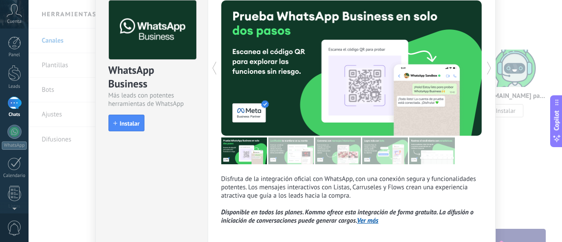
scroll to position [86, 0]
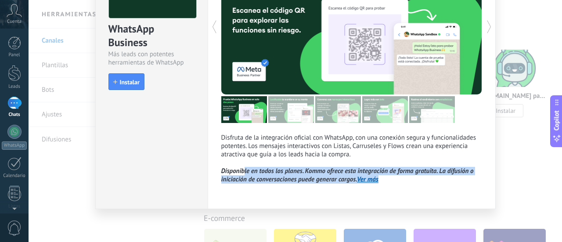
drag, startPoint x: 241, startPoint y: 174, endPoint x: 477, endPoint y: 183, distance: 235.8
click at [477, 183] on p "Disfruta de la integración oficial con WhatsApp, con una conexión segura y func…" at bounding box center [351, 158] width 261 height 50
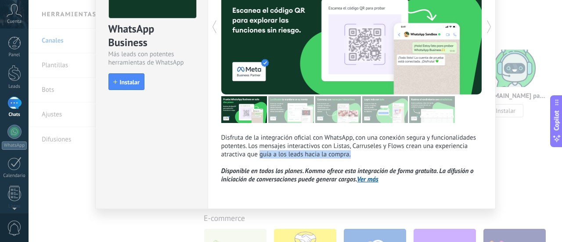
drag, startPoint x: 259, startPoint y: 154, endPoint x: 373, endPoint y: 154, distance: 113.2
click at [373, 154] on p "Disfruta de la integración oficial con WhatsApp, con una conexión segura y func…" at bounding box center [351, 158] width 261 height 50
click at [389, 156] on p "Disfruta de la integración oficial con WhatsApp, con una conexión segura y func…" at bounding box center [351, 158] width 261 height 50
click at [372, 182] on link "Ver más" at bounding box center [368, 179] width 22 height 8
click at [401, 146] on p "Disfruta de la integración oficial con WhatsApp, con una conexión segura y func…" at bounding box center [351, 158] width 261 height 50
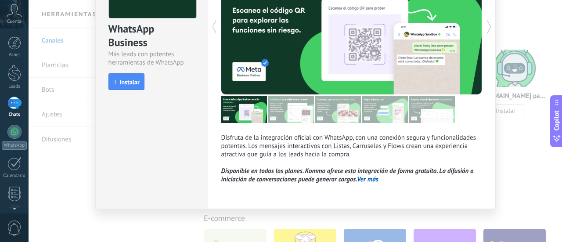
click at [293, 109] on img at bounding box center [291, 109] width 46 height 27
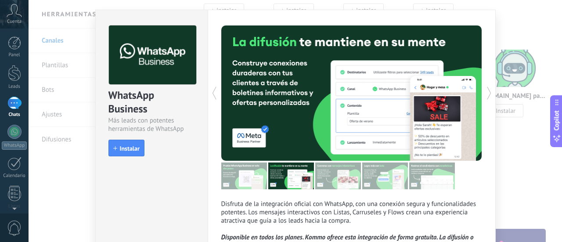
scroll to position [0, 0]
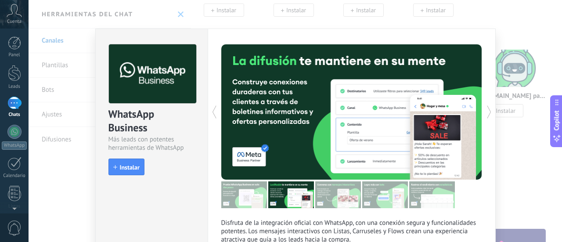
click at [247, 198] on img at bounding box center [244, 194] width 46 height 27
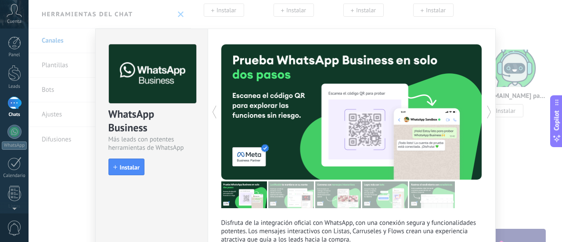
click at [247, 198] on img at bounding box center [244, 194] width 46 height 27
click at [391, 197] on img at bounding box center [385, 194] width 46 height 27
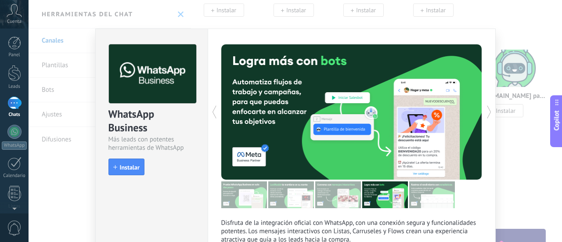
click at [338, 191] on img at bounding box center [338, 194] width 46 height 27
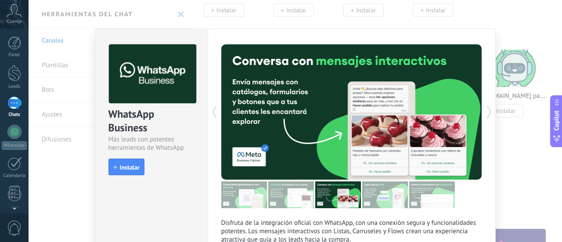
click at [504, 32] on div "WhatsApp Business Más leads con potentes herramientas de WhatsApp install Insta…" at bounding box center [295, 121] width 533 height 242
